Goal: Task Accomplishment & Management: Use online tool/utility

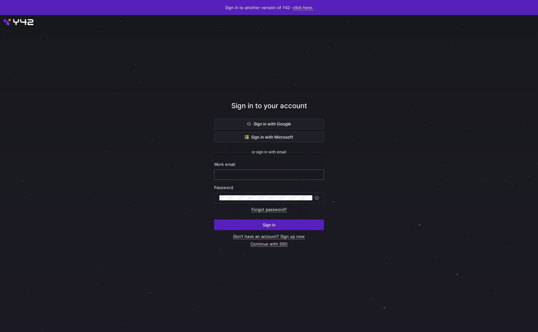
click at [259, 178] on div at bounding box center [268, 175] width 99 height 10
type input "garrett@stackintegrated.com"
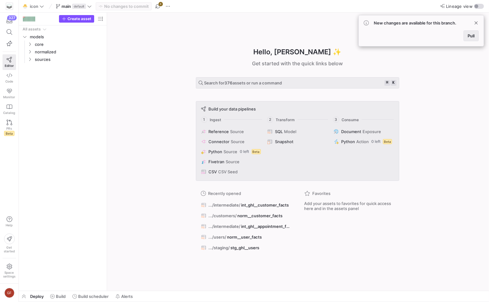
click at [469, 39] on span at bounding box center [471, 36] width 14 height 10
